Goal: Transaction & Acquisition: Download file/media

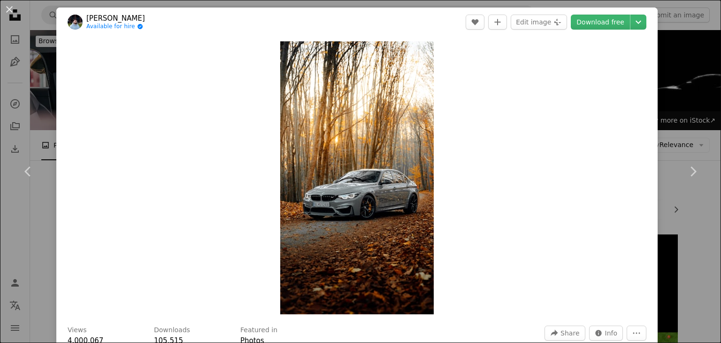
scroll to position [176, 0]
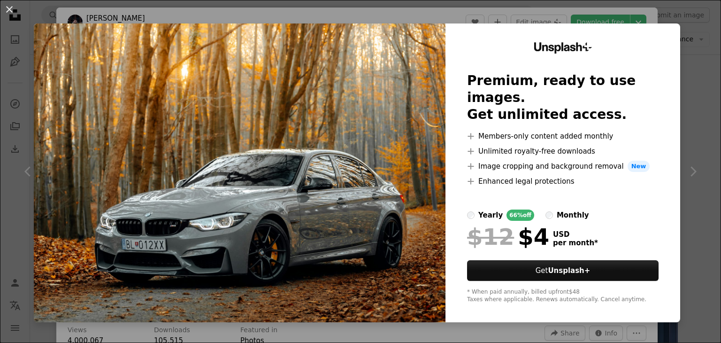
click at [366, 62] on img at bounding box center [240, 172] width 412 height 299
drag, startPoint x: 366, startPoint y: 62, endPoint x: 590, endPoint y: 47, distance: 224.6
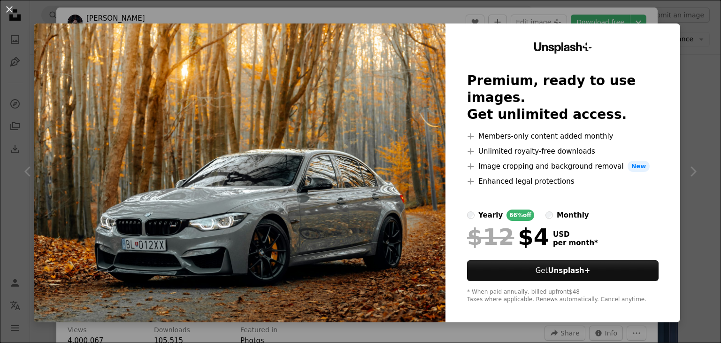
click at [590, 47] on div "Unsplash+ Premium, ready to use images. Get unlimited access. A plus sign Membe…" at bounding box center [357, 172] width 647 height 299
click at [684, 168] on div "An X shape Unsplash+ Premium, ready to use images. Get unlimited access. A plus…" at bounding box center [360, 171] width 721 height 343
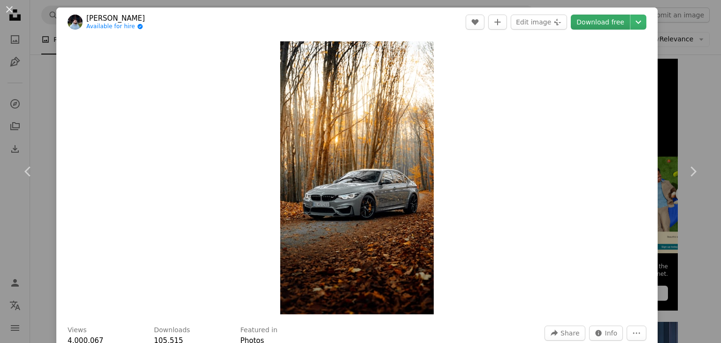
click at [597, 16] on link "Download free" at bounding box center [600, 22] width 59 height 15
